Goal: Use online tool/utility: Utilize a website feature to perform a specific function

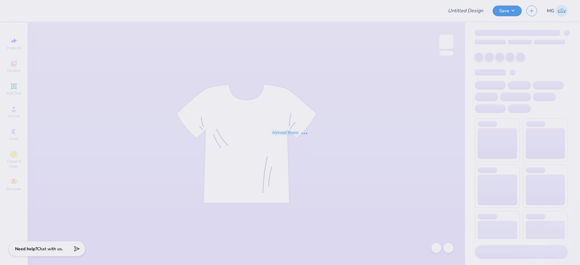
type input "[PERSON_NAME] : [GEOGRAPHIC_DATA][PERSON_NAME]"
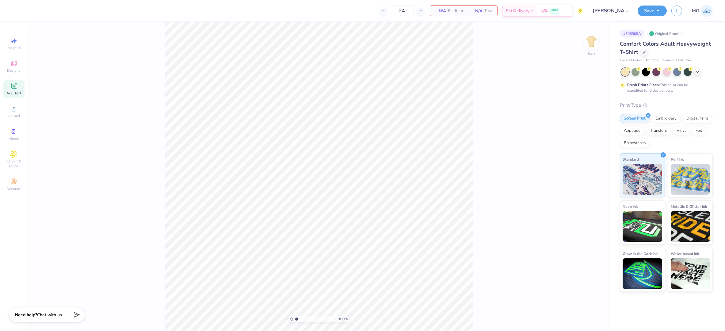
click at [12, 89] on icon at bounding box center [13, 85] width 7 height 7
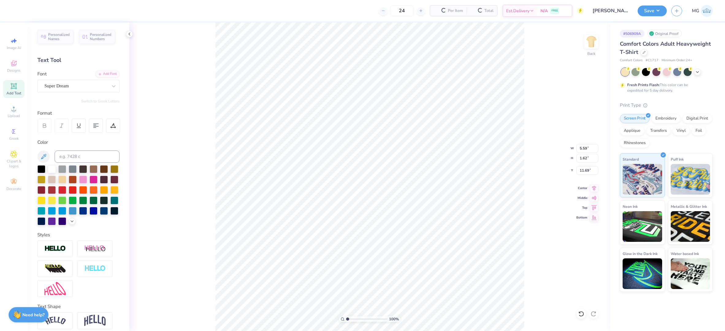
scroll to position [6, 1]
type textarea "PITCHES"
type input "4.34"
click at [111, 84] on icon at bounding box center [114, 86] width 6 height 6
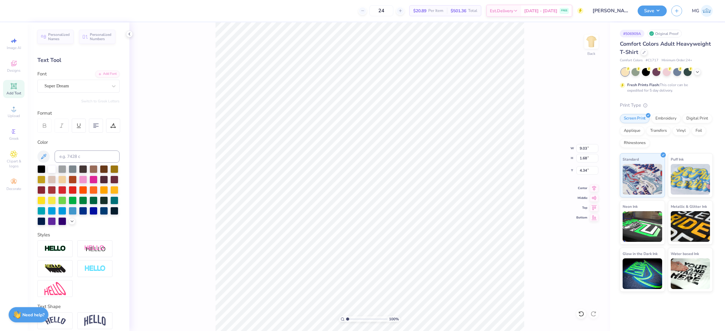
click at [212, 229] on div "100 % Back W 9.03 9.03 " H 1.68 1.68 " Y 4.34 4.34 " Center Middle Top Bottom" at bounding box center [369, 176] width 481 height 309
click at [111, 86] on icon at bounding box center [114, 86] width 6 height 6
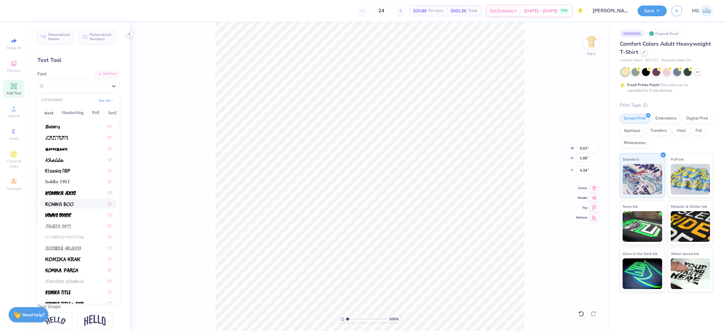
scroll to position [1708, 0]
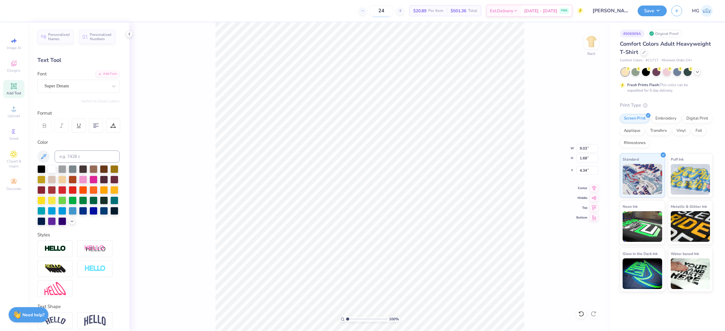
drag, startPoint x: 185, startPoint y: 146, endPoint x: 380, endPoint y: 14, distance: 235.2
click at [185, 146] on div "100 % Back W 9.03 9.03 " H 1.68 1.68 " Y 4.34 4.34 " Center Middle Top Bottom" at bounding box center [369, 176] width 481 height 309
click at [93, 83] on div "Super Dream" at bounding box center [76, 86] width 64 height 10
type input "BOD"
click at [100, 75] on div "Add Font" at bounding box center [107, 73] width 24 height 7
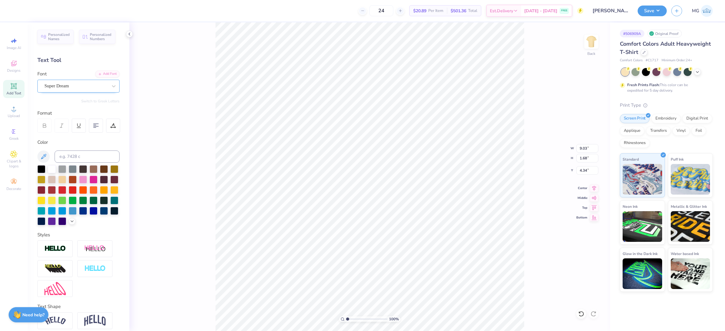
click at [70, 91] on div "Super Dream" at bounding box center [78, 86] width 82 height 13
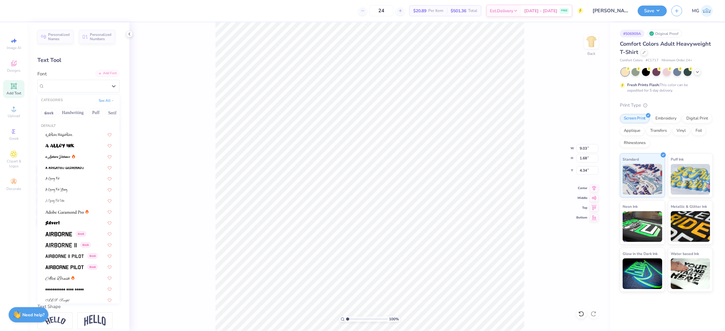
click at [104, 74] on div "Add Font" at bounding box center [107, 73] width 24 height 7
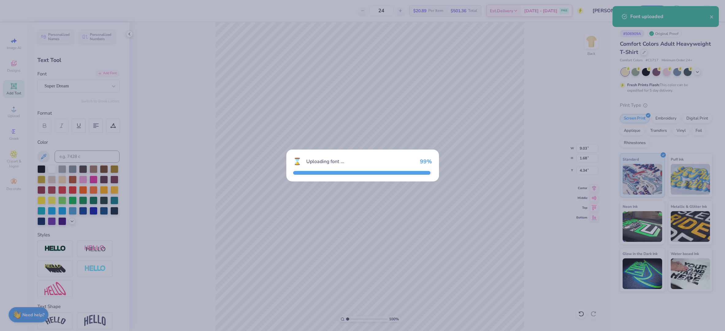
type input "8.80"
type input "1.59"
type input "4.39"
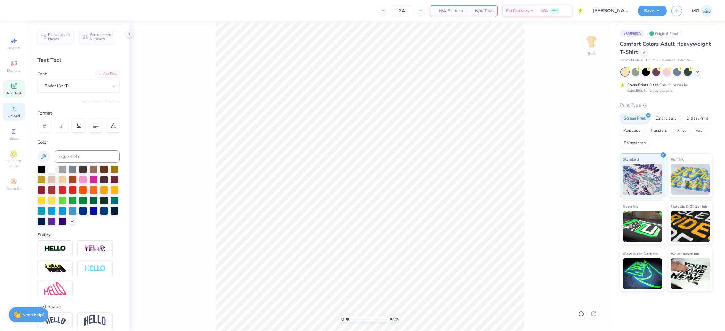
click at [20, 109] on div "Upload" at bounding box center [13, 112] width 21 height 18
type input "11.63"
type input "4.16"
type input "3.35"
type input "10.17"
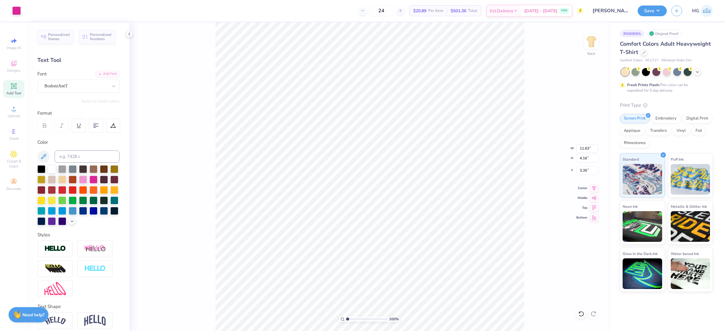
type input "3.64"
drag, startPoint x: 594, startPoint y: 187, endPoint x: 583, endPoint y: 173, distance: 17.5
click at [580, 187] on icon at bounding box center [594, 188] width 4 height 5
click at [580, 150] on input "10.17" at bounding box center [587, 148] width 22 height 9
type input "1"
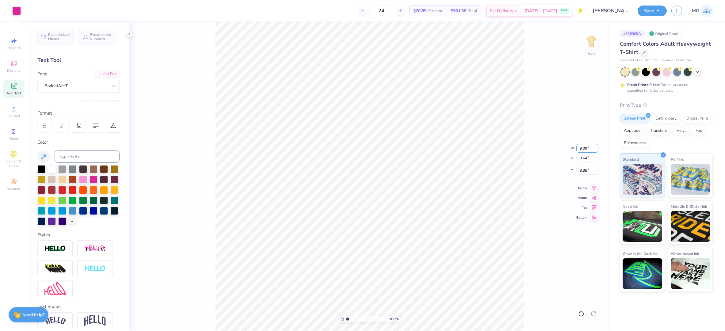
type input "9.00"
type input "3.22"
type input "3.56"
click at [580, 171] on input "3.56" at bounding box center [587, 170] width 22 height 9
type input "3.00"
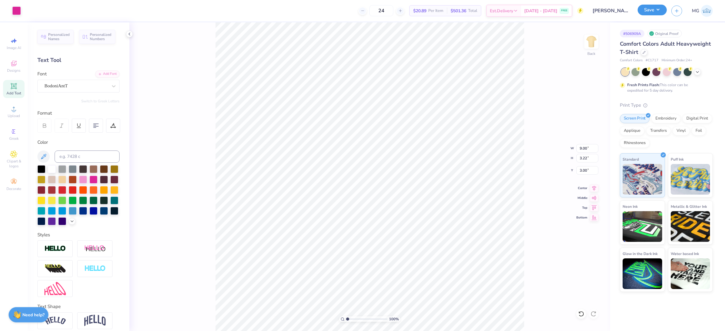
click at [580, 12] on button "Save" at bounding box center [651, 10] width 29 height 11
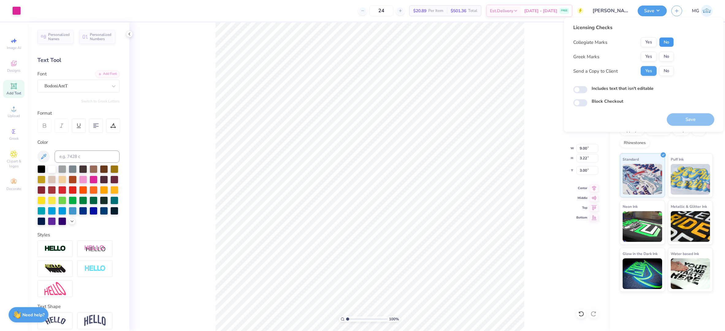
click at [580, 44] on button "No" at bounding box center [666, 42] width 15 height 10
click at [580, 57] on button "No" at bounding box center [666, 57] width 15 height 10
click at [580, 89] on label "Includes text that isn't editable" at bounding box center [622, 88] width 62 height 6
click at [580, 89] on input "Includes text that isn't editable" at bounding box center [580, 89] width 14 height 7
checkbox input "true"
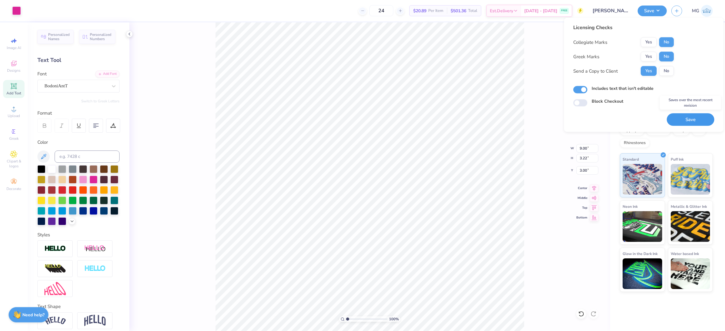
click at [580, 119] on button "Save" at bounding box center [691, 119] width 48 height 13
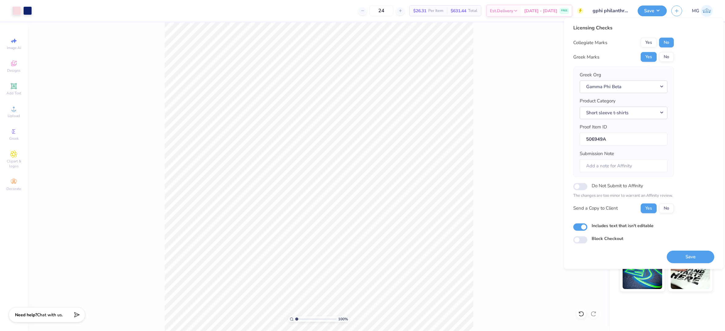
click at [118, 87] on div "100 % Back W 10.00 10.00 " H 11.95 11.95 " Y 3.00 3.00 " Center Middle Top Bott…" at bounding box center [319, 176] width 582 height 309
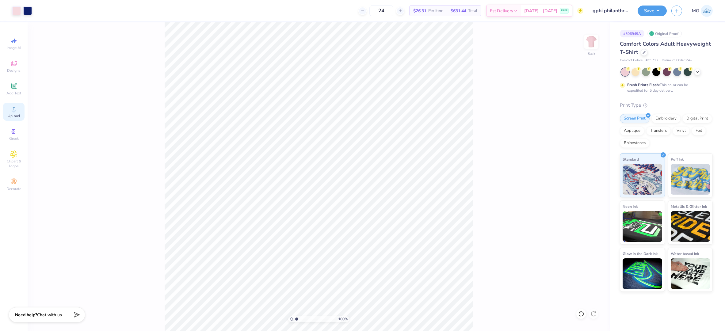
click at [14, 115] on span "Upload" at bounding box center [14, 115] width 12 height 5
type input "6.87"
type input "8.21"
type input "3.00"
type input "9.76"
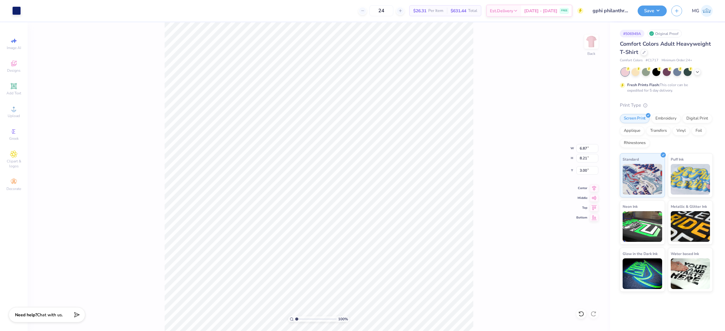
type input "11.67"
type input "9.95"
type input "11.89"
type input "7.06"
type input "10.00"
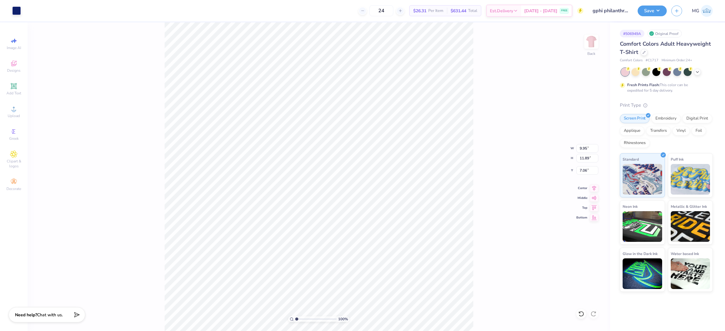
type input "11.95"
type input "3.00"
click at [586, 171] on input "1.87" at bounding box center [587, 170] width 22 height 9
type input "1"
type input "3.00"
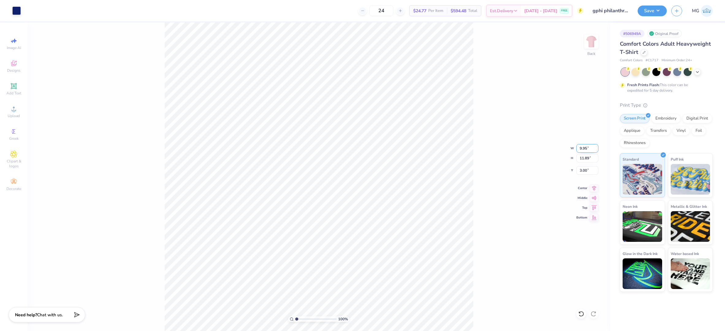
click at [586, 147] on input "9.95" at bounding box center [587, 148] width 22 height 9
type input "9"
type input "10.00"
type input "11.95"
type input "2.97"
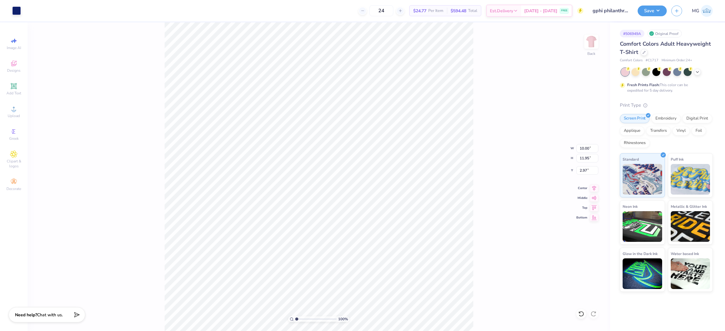
click at [475, 153] on div "100 % Back W 10.00 10.00 " H 11.95 11.95 " Y 2.97 2.97 " Center Middle Top Bott…" at bounding box center [319, 176] width 582 height 309
click at [586, 170] on input "2.97" at bounding box center [587, 170] width 22 height 9
type input "2"
type input "3.00"
click at [486, 107] on div "100 % Back W 10.00 10.00 " H 11.95 11.95 " Y 3.00 3.00 " Center Middle Top Bott…" at bounding box center [319, 176] width 582 height 309
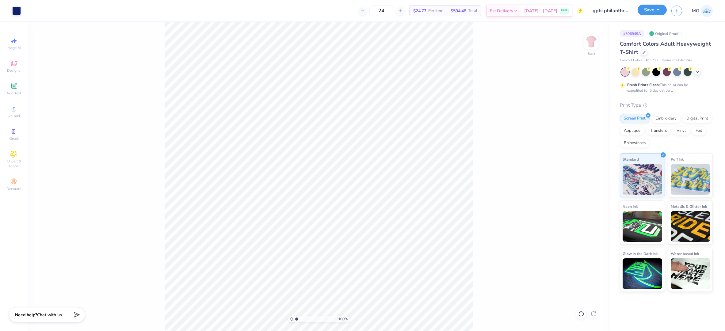
click at [663, 9] on button "Save" at bounding box center [651, 10] width 29 height 11
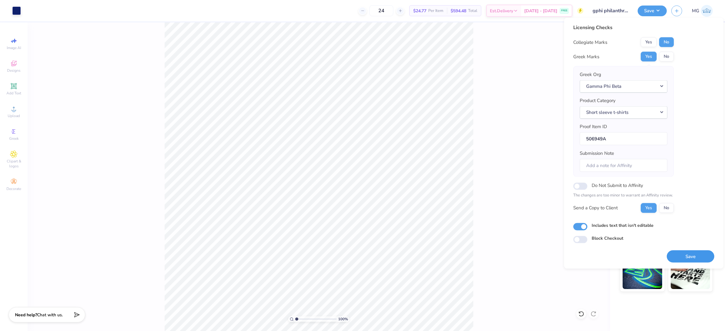
click at [687, 257] on button "Save" at bounding box center [691, 256] width 48 height 13
